Goal: Navigation & Orientation: Find specific page/section

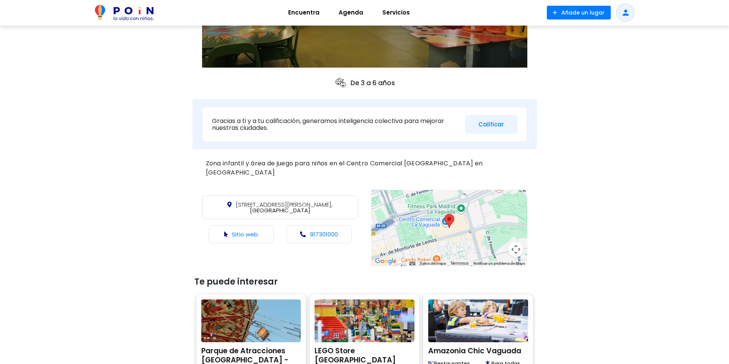
scroll to position [40, 0]
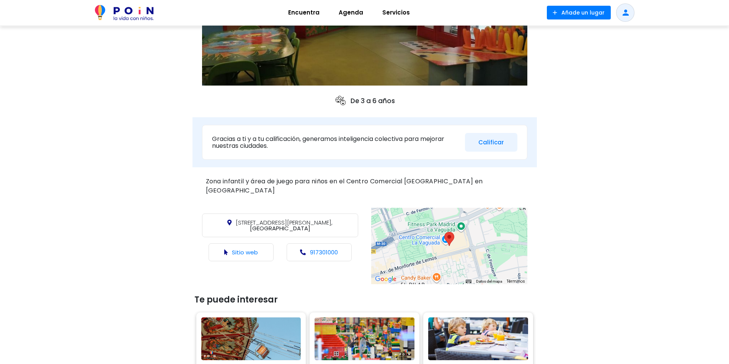
scroll to position [153, 0]
click at [247, 248] on link "Sitio web" at bounding box center [245, 252] width 26 height 8
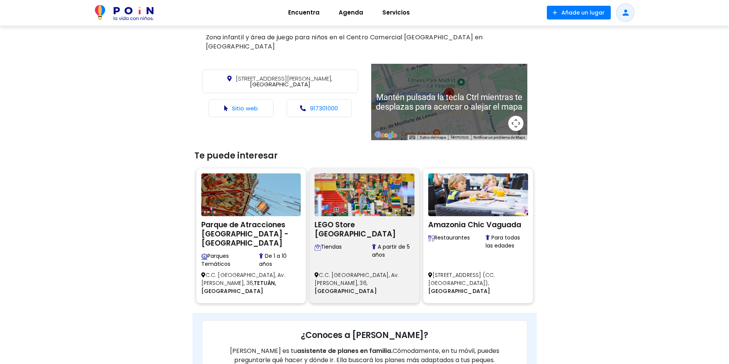
scroll to position [344, 0]
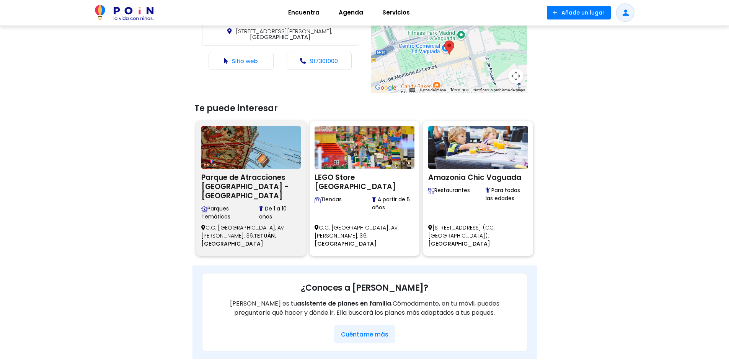
click at [253, 171] on h2 "Parque de Atracciones [GEOGRAPHIC_DATA] - [GEOGRAPHIC_DATA]" at bounding box center [251, 186] width 100 height 30
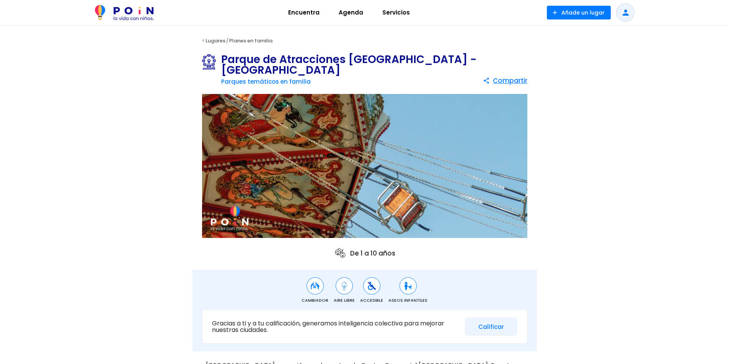
click at [484, 192] on img at bounding box center [364, 166] width 325 height 145
click at [371, 135] on img at bounding box center [364, 166] width 325 height 145
click at [250, 81] on link "Parques temáticos en familia" at bounding box center [265, 82] width 89 height 8
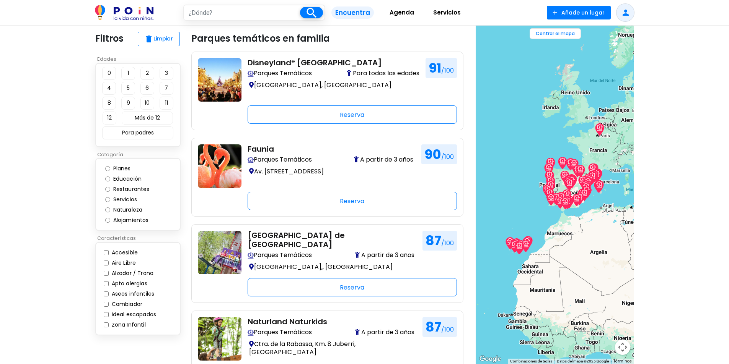
click at [204, 12] on input "text" at bounding box center [242, 12] width 116 height 15
type input "madrid"
click at [307, 10] on span at bounding box center [311, 12] width 23 height 11
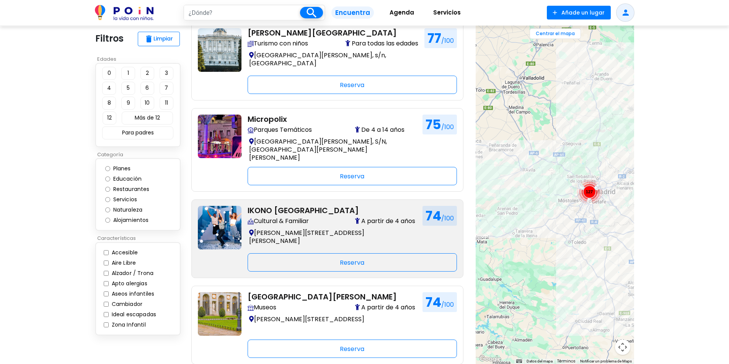
scroll to position [1374, 0]
